Goal: Book appointment/travel/reservation

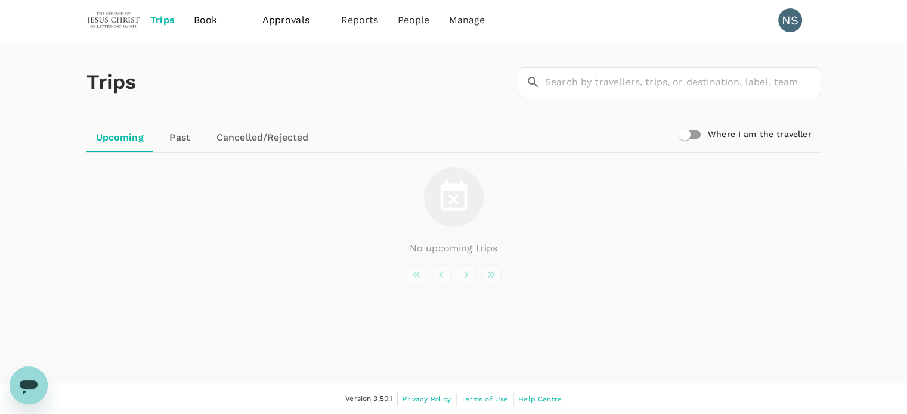
click at [165, 16] on span "Trips" at bounding box center [162, 20] width 24 height 14
click at [168, 22] on span "Trips" at bounding box center [162, 20] width 24 height 14
click at [208, 21] on span "Book" at bounding box center [206, 20] width 24 height 14
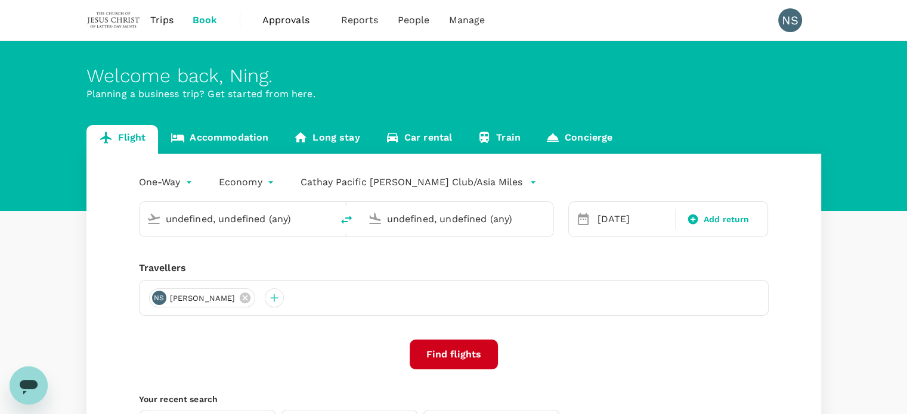
type input "Hong Kong Intl (HKG)"
type input "[GEOGRAPHIC_DATA], [GEOGRAPHIC_DATA] (any)"
click at [162, 26] on span "Trips" at bounding box center [161, 20] width 23 height 14
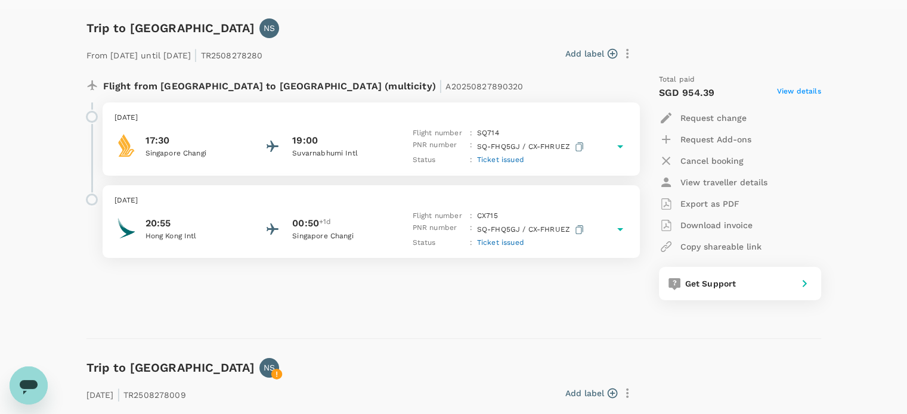
scroll to position [179, 0]
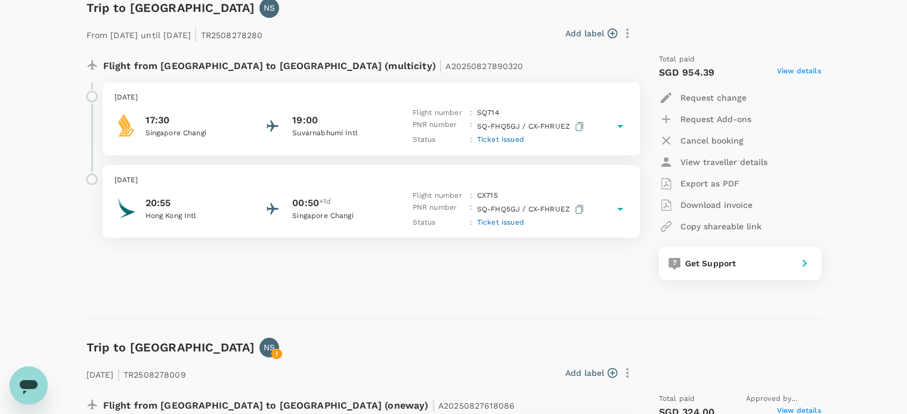
click at [619, 126] on icon at bounding box center [620, 126] width 6 height 3
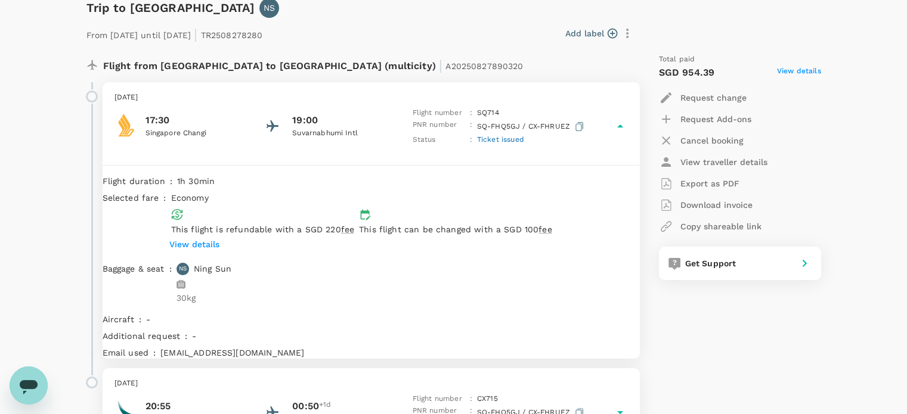
click at [619, 126] on icon at bounding box center [620, 126] width 6 height 3
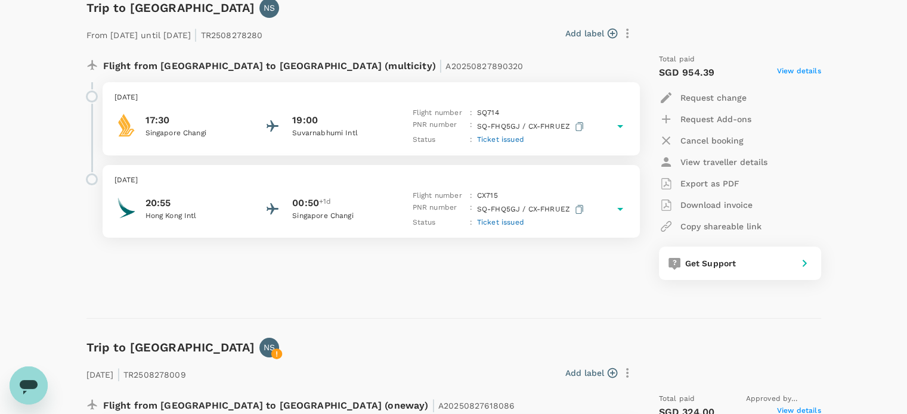
click at [619, 208] on icon at bounding box center [620, 209] width 6 height 3
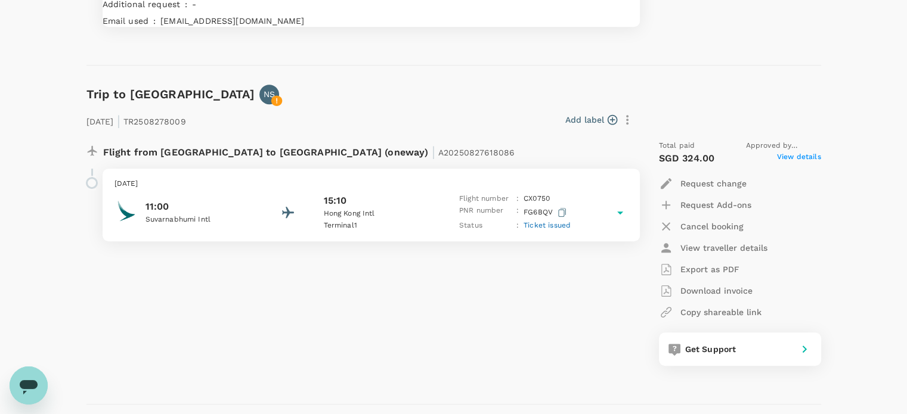
scroll to position [596, 0]
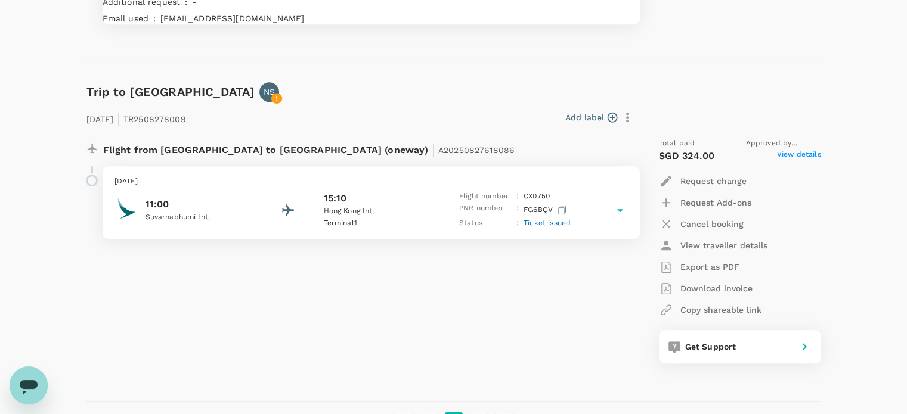
click at [623, 213] on icon at bounding box center [620, 210] width 14 height 14
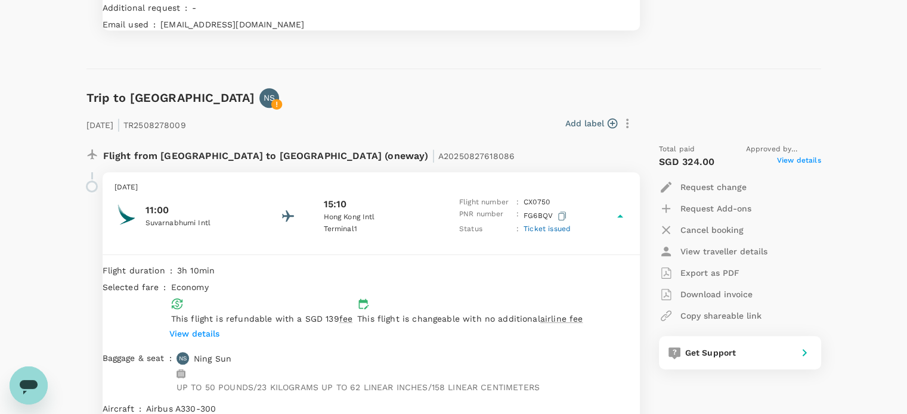
scroll to position [352, 0]
